Goal: Check status

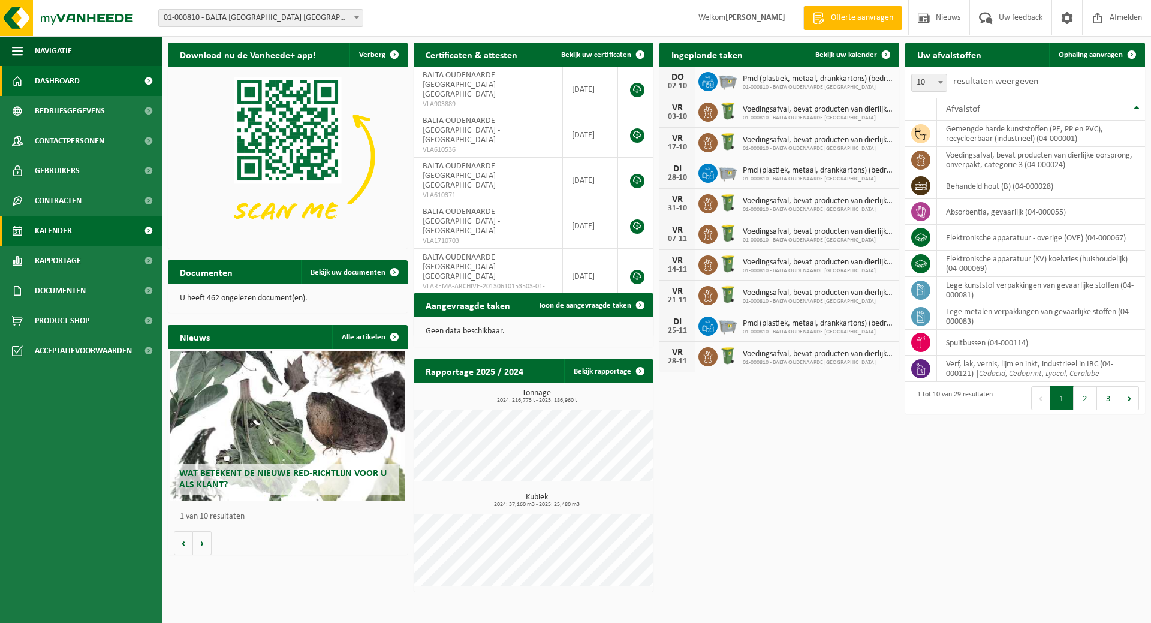
click at [64, 230] on span "Kalender" at bounding box center [53, 231] width 37 height 30
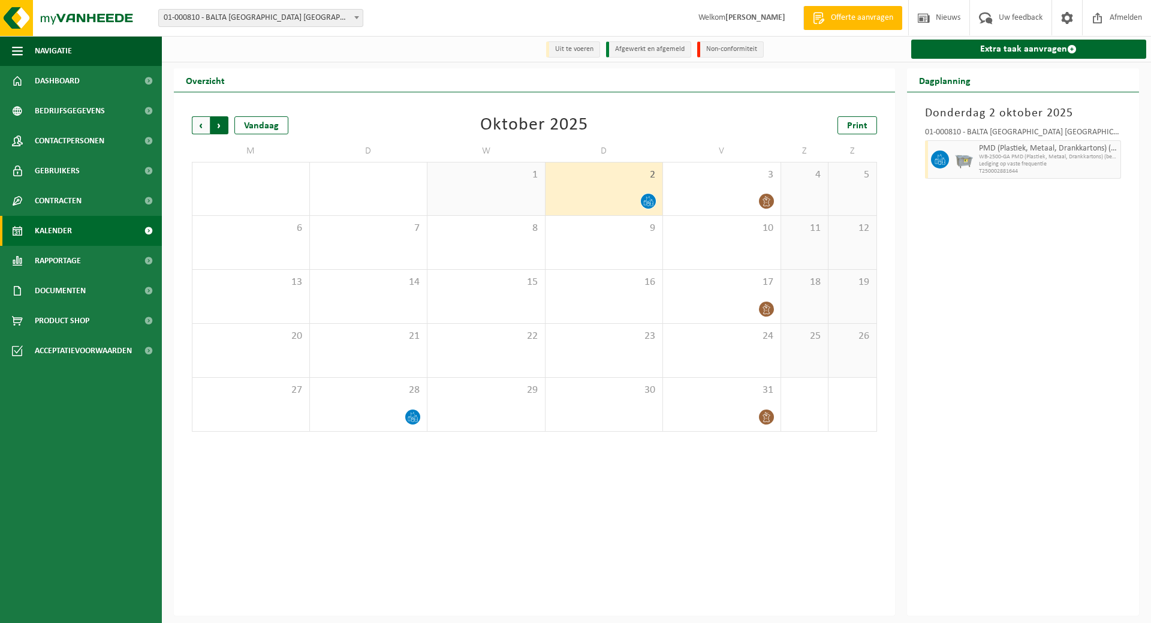
click at [195, 124] on span "Vorige" at bounding box center [201, 125] width 18 height 18
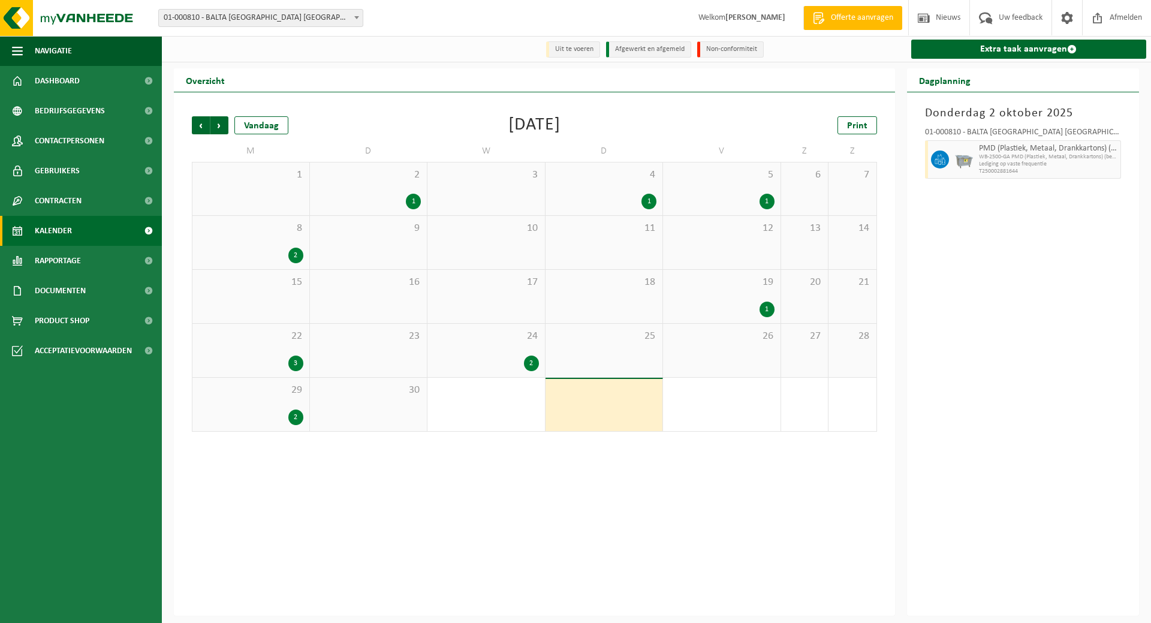
click at [276, 399] on div "29 2" at bounding box center [250, 404] width 117 height 53
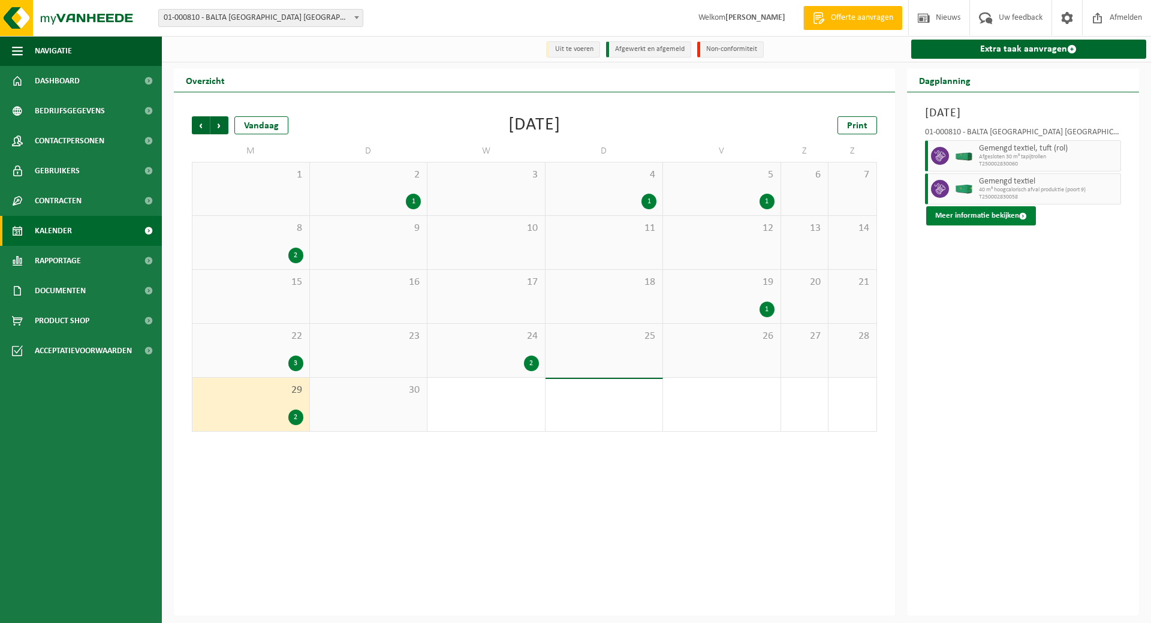
click at [965, 215] on button "Meer informatie bekijken" at bounding box center [981, 215] width 110 height 19
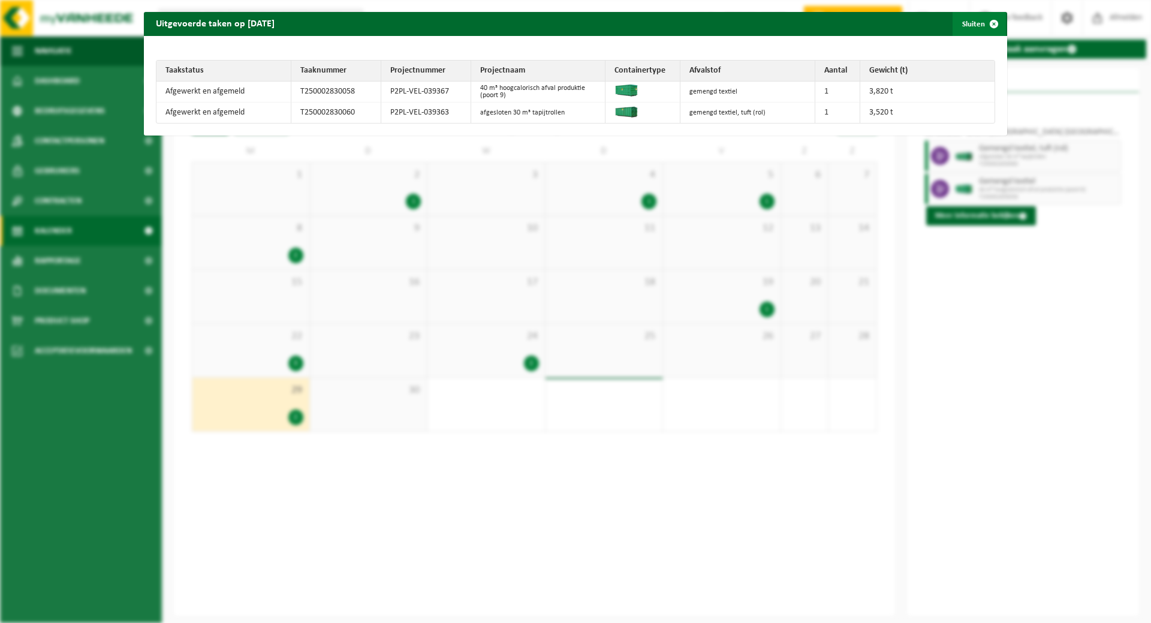
click at [967, 23] on button "Sluiten" at bounding box center [978, 24] width 53 height 24
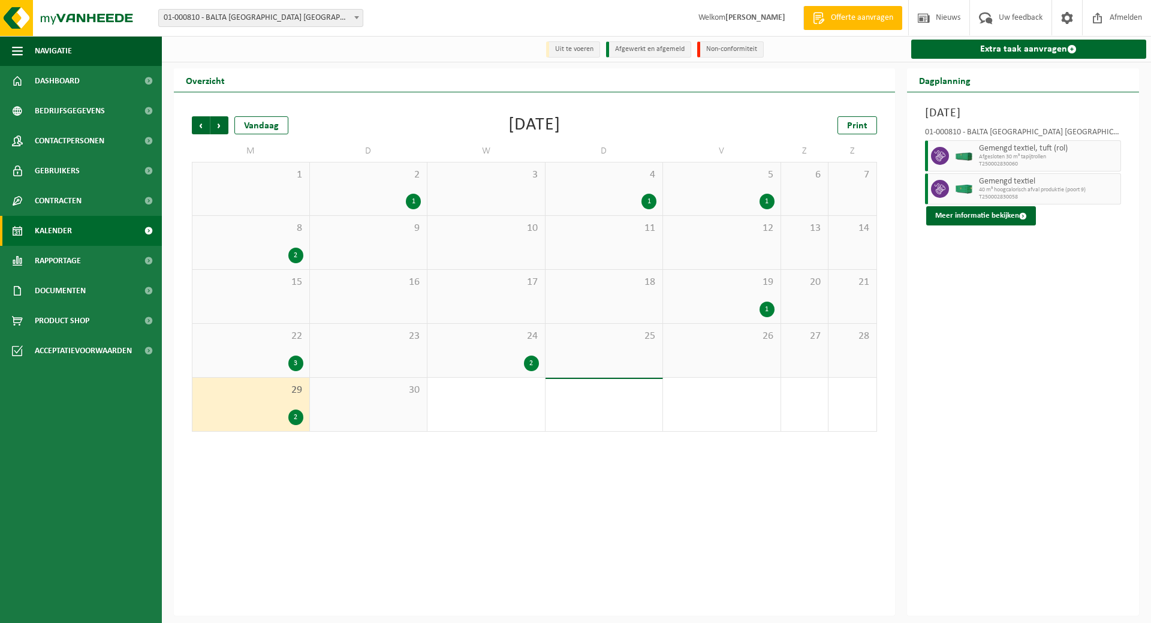
click at [497, 349] on div "24 2" at bounding box center [485, 350] width 117 height 53
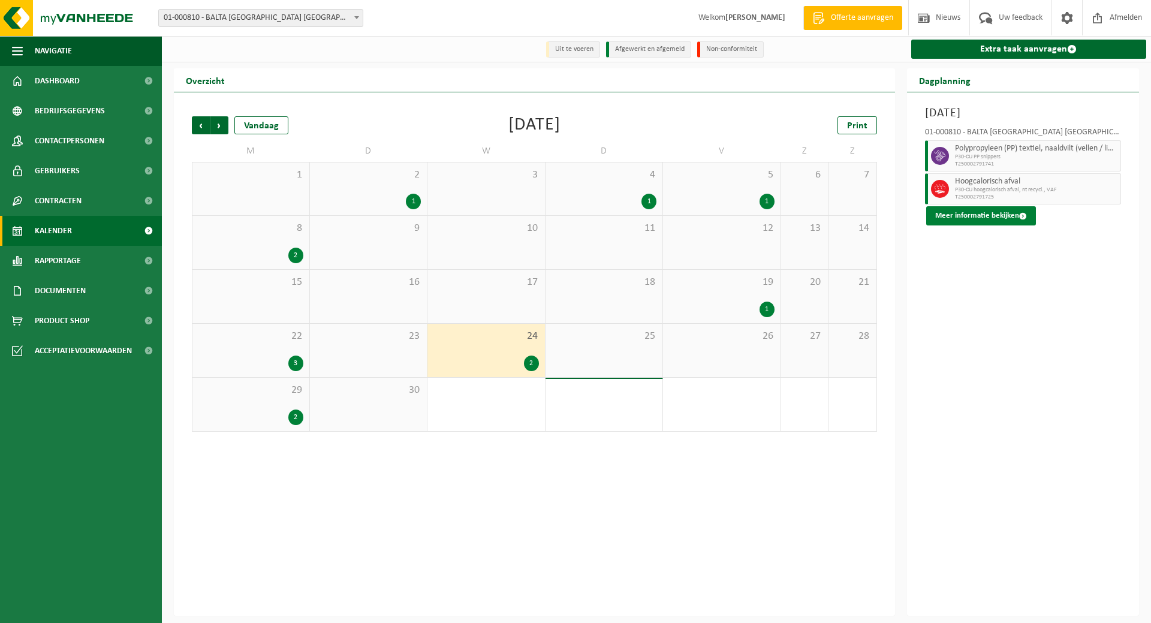
click at [955, 216] on button "Meer informatie bekijken" at bounding box center [981, 215] width 110 height 19
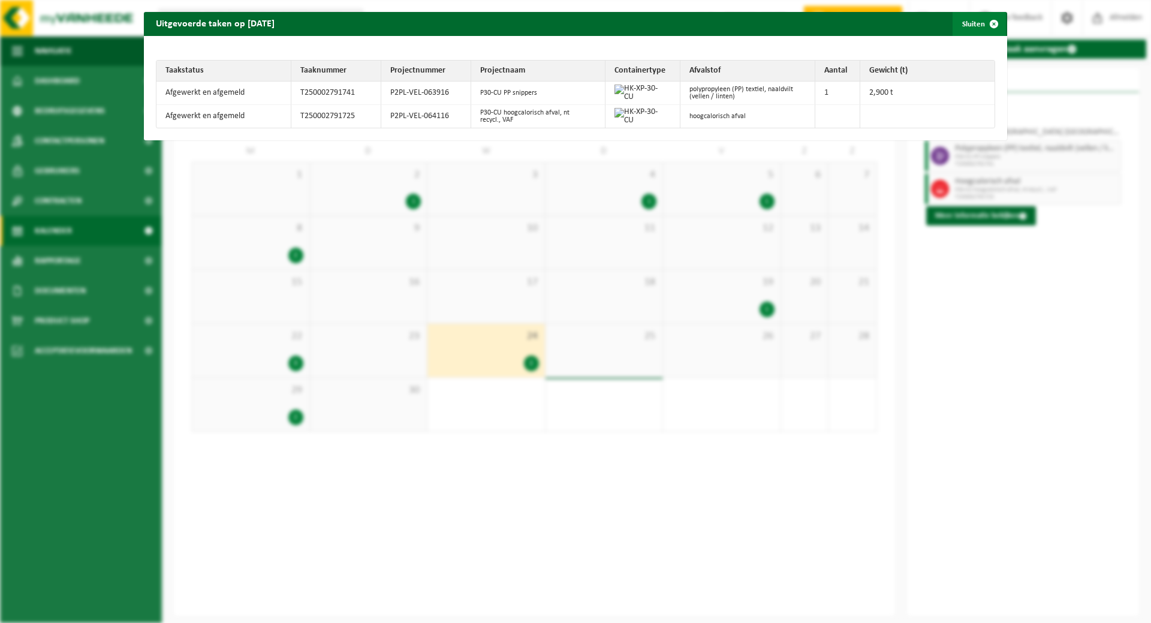
click at [964, 21] on button "Sluiten" at bounding box center [978, 24] width 53 height 24
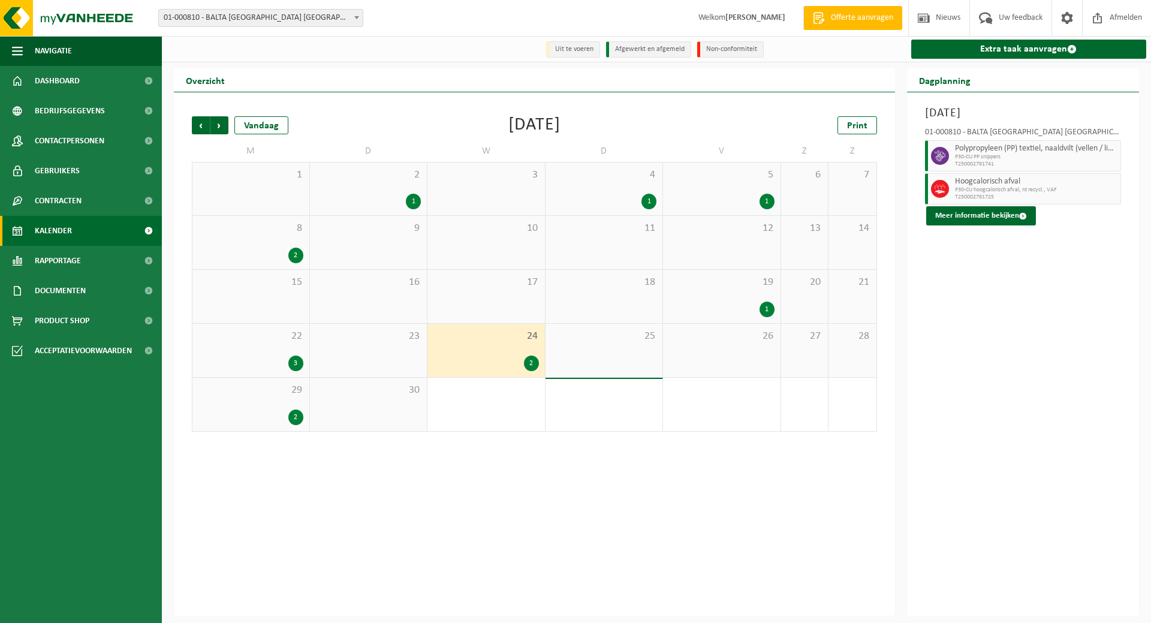
click at [243, 339] on span "22" at bounding box center [250, 336] width 105 height 13
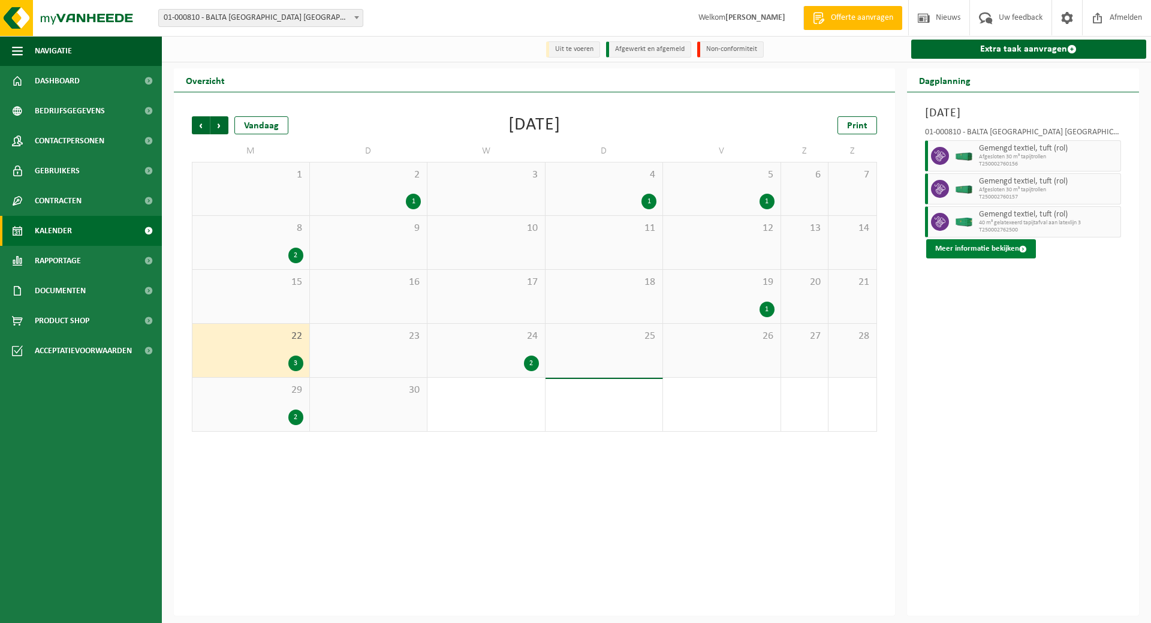
click at [979, 247] on button "Meer informatie bekijken" at bounding box center [981, 248] width 110 height 19
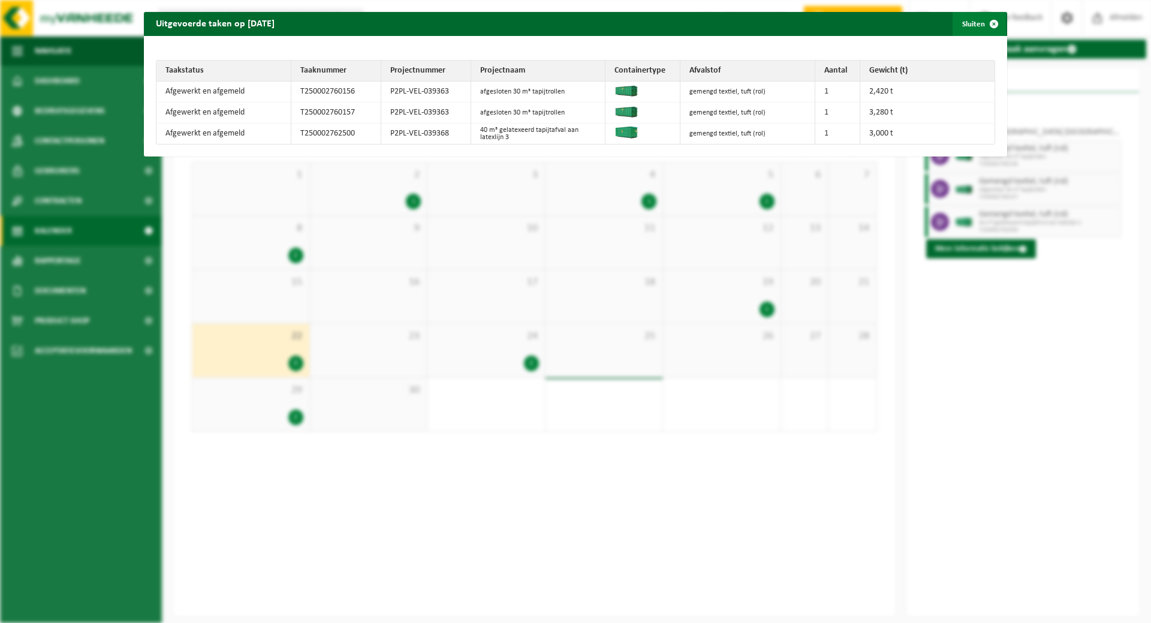
click at [968, 20] on button "Sluiten" at bounding box center [978, 24] width 53 height 24
